Goal: Information Seeking & Learning: Learn about a topic

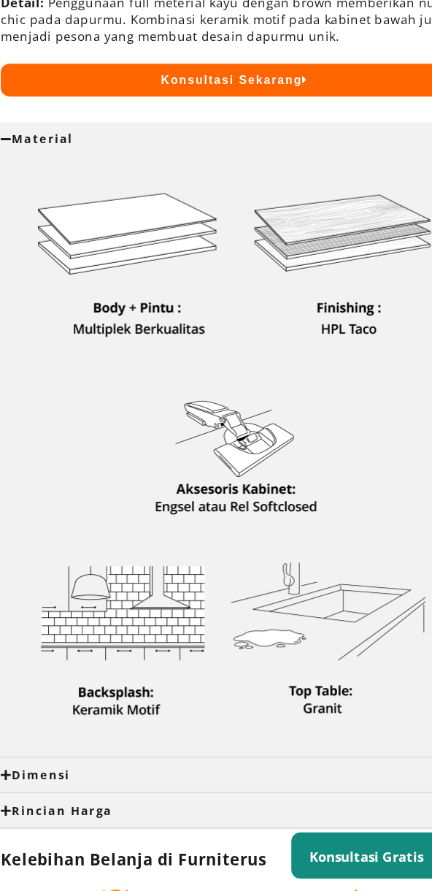
scroll to position [413, 0]
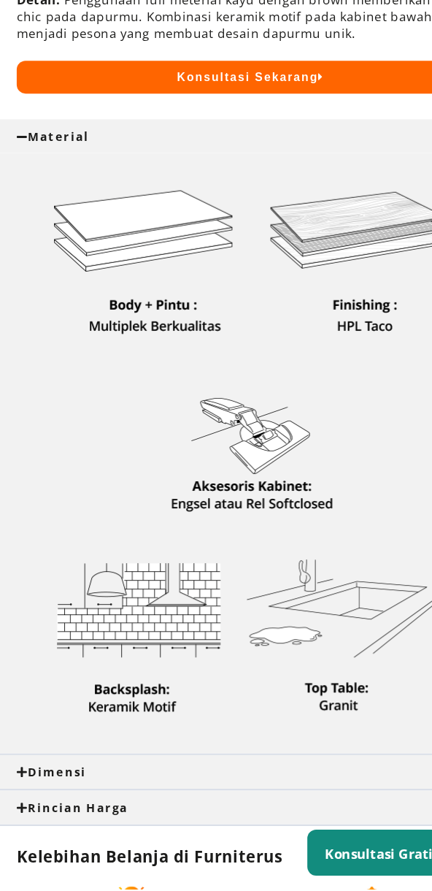
click at [215, 796] on div "Dimensi" at bounding box center [216, 794] width 386 height 13
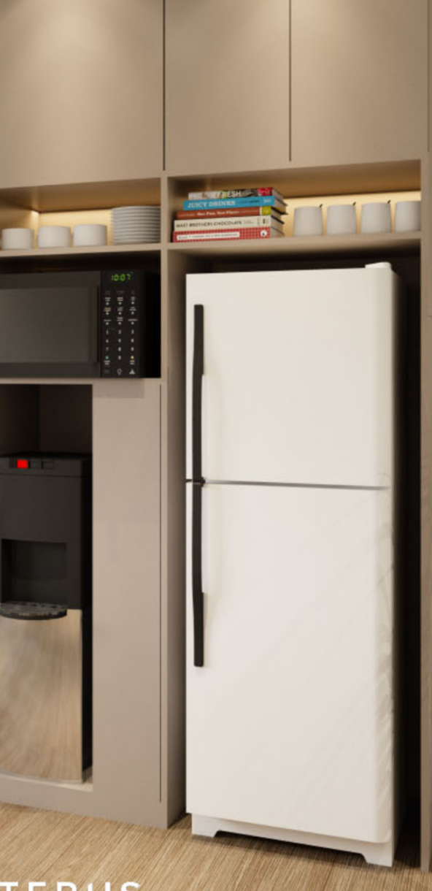
scroll to position [1, 0]
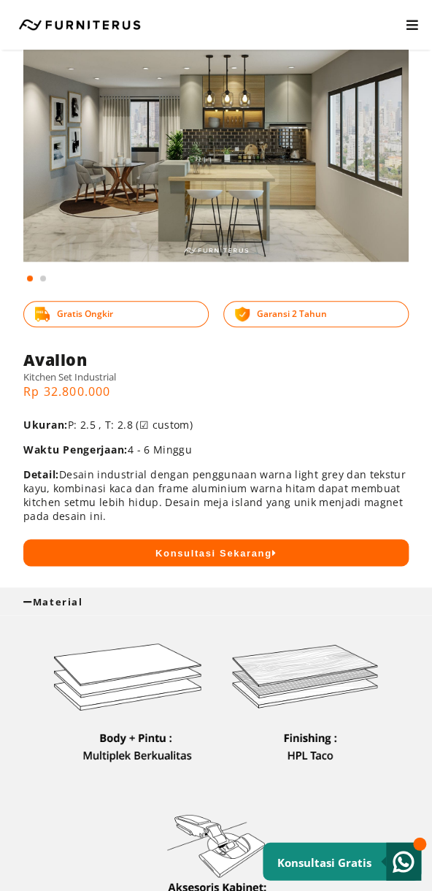
scroll to position [92, 0]
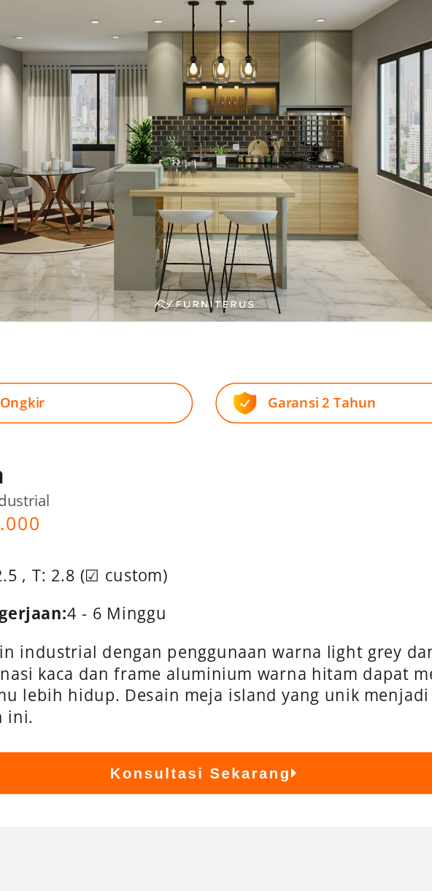
click at [288, 218] on img at bounding box center [216, 131] width 386 height 270
